Goal: Information Seeking & Learning: Learn about a topic

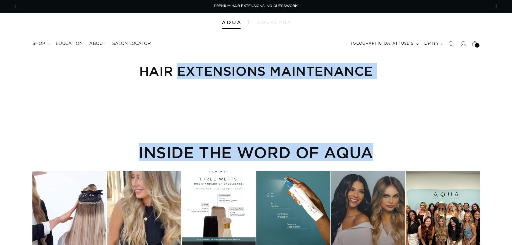
click at [454, 133] on div "INSIDE THE WORD OF AQUA" at bounding box center [255, 187] width 447 height 114
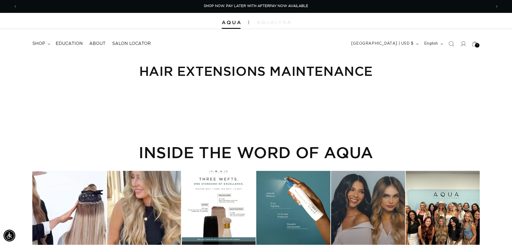
click at [339, 72] on h1 "Hair Extensions Maintenance" at bounding box center [255, 71] width 447 height 17
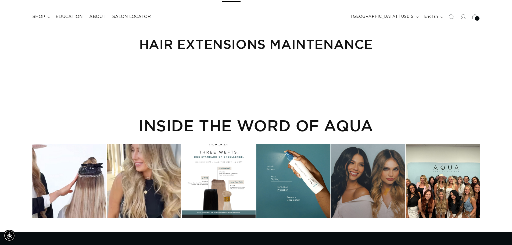
drag, startPoint x: 78, startPoint y: 15, endPoint x: 83, endPoint y: 13, distance: 5.2
click at [78, 15] on span "Education" at bounding box center [69, 17] width 27 height 6
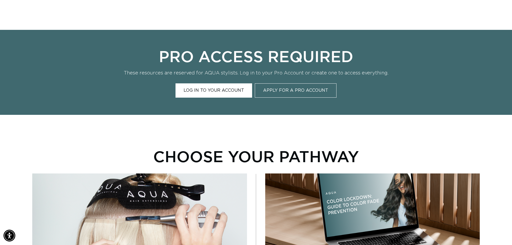
scroll to position [0, 474]
click at [233, 94] on link "Log In to Your Account" at bounding box center [213, 90] width 77 height 14
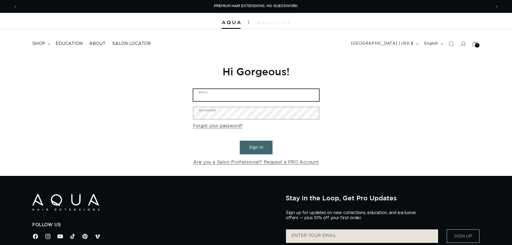
type input "[EMAIL_ADDRESS][DOMAIN_NAME]"
click at [292, 100] on input "[EMAIL_ADDRESS][DOMAIN_NAME]" at bounding box center [256, 95] width 126 height 12
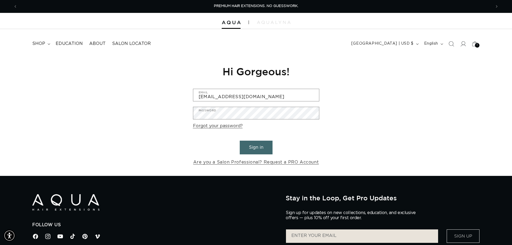
drag, startPoint x: 331, startPoint y: 148, endPoint x: 319, endPoint y: 138, distance: 15.9
click at [331, 147] on div "Reset your password We will send you an email to reset your password Email Subm…" at bounding box center [256, 115] width 512 height 121
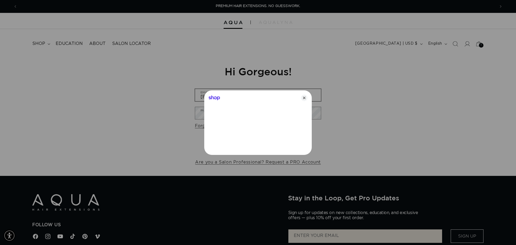
click at [303, 98] on icon "Close" at bounding box center [304, 98] width 6 height 6
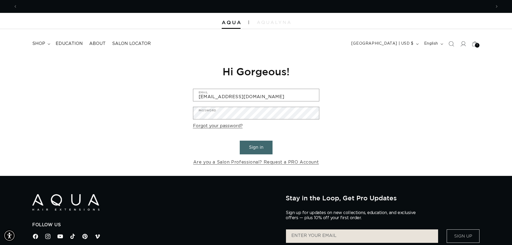
scroll to position [0, 474]
click at [258, 152] on button "Sign in" at bounding box center [256, 148] width 33 height 14
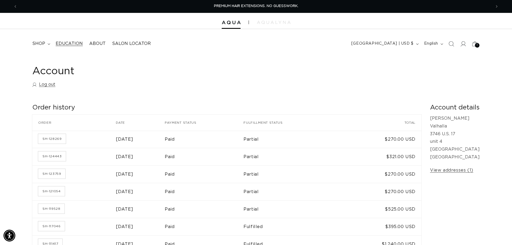
click at [69, 45] on span "Education" at bounding box center [69, 44] width 27 height 6
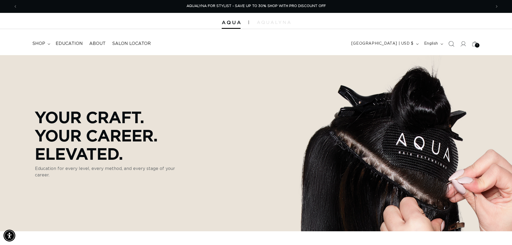
click at [455, 44] on span "Search" at bounding box center [451, 44] width 12 height 12
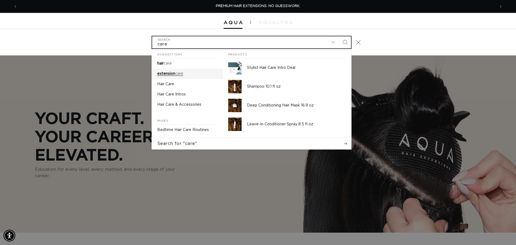
type input "care"
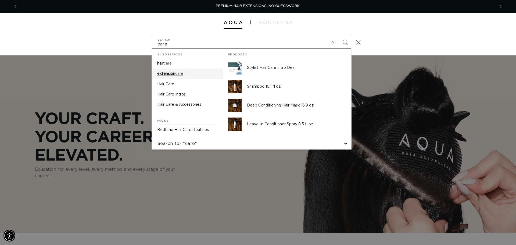
click at [186, 74] on link "extension care" at bounding box center [187, 74] width 71 height 10
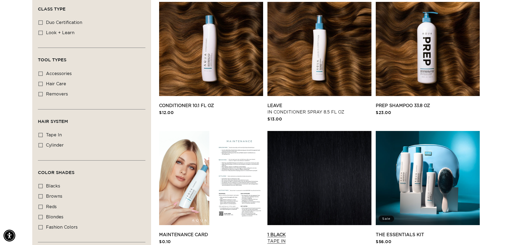
scroll to position [322, 0]
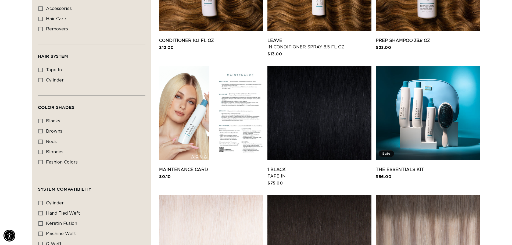
click at [215, 166] on link "Maintenance Card" at bounding box center [211, 169] width 104 height 6
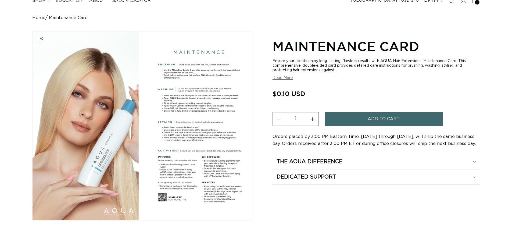
scroll to position [54, 0]
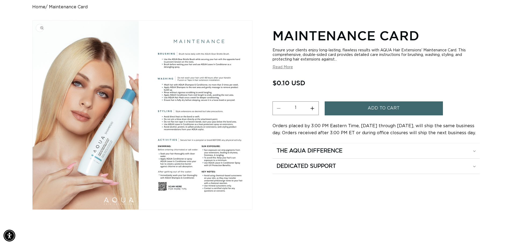
click at [207, 125] on img "Gallery Viewer" at bounding box center [143, 115] width 220 height 189
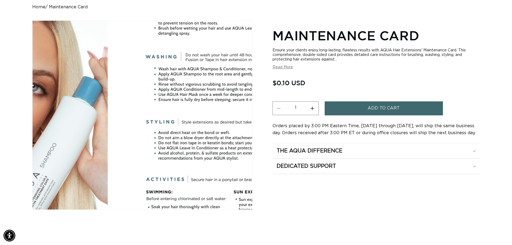
scroll to position [0, 474]
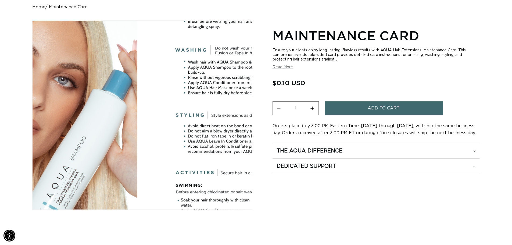
click at [140, 107] on div "Gallery Viewer" at bounding box center [143, 115] width 220 height 189
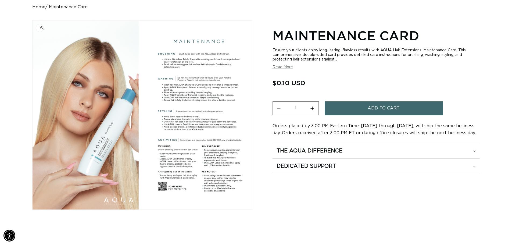
scroll to position [0, 0]
click at [203, 114] on img "Gallery Viewer" at bounding box center [143, 115] width 220 height 189
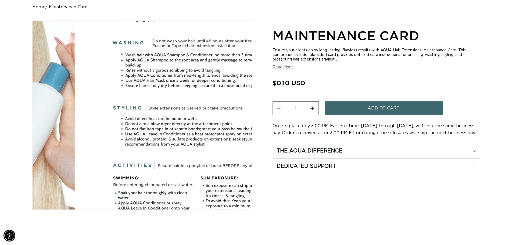
scroll to position [0, 474]
click at [203, 114] on div "Gallery Viewer" at bounding box center [143, 115] width 220 height 189
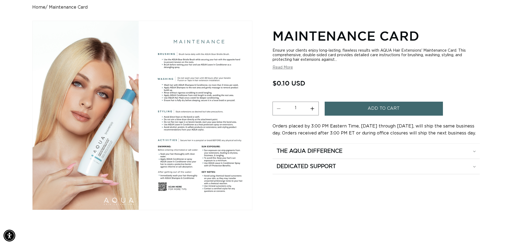
scroll to position [54, 0]
click at [476, 150] on summary "The Aqua Difference" at bounding box center [375, 150] width 207 height 15
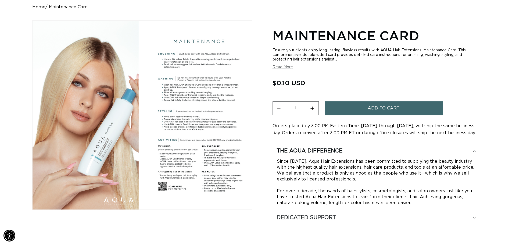
click at [319, 221] on summary "Dedicated Support" at bounding box center [375, 217] width 207 height 15
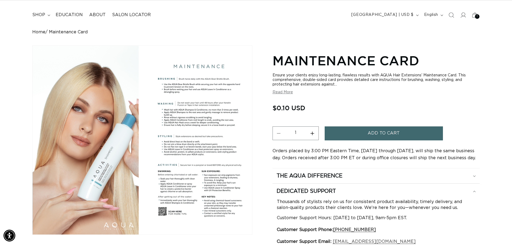
scroll to position [0, 0]
